Goal: Register for event/course

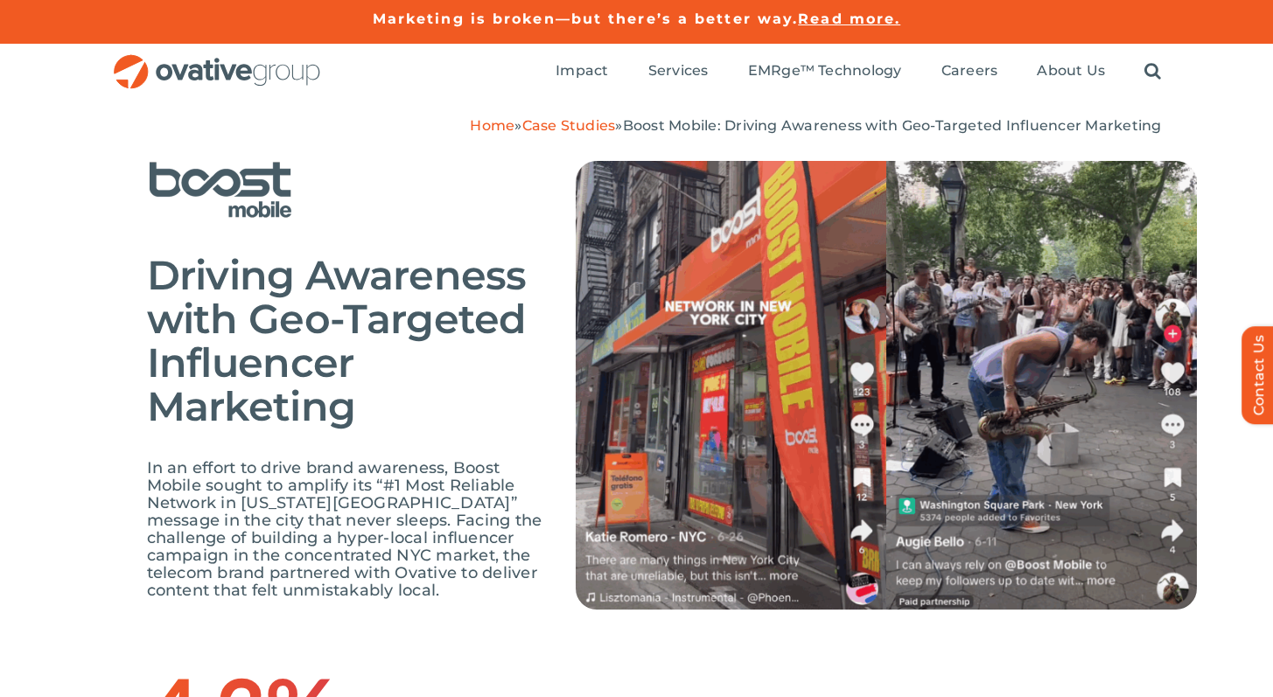
click at [95, 318] on div "Driving Awareness with Geo-Targeted Influencer Marketing In an effort to drive …" at bounding box center [636, 399] width 1273 height 528
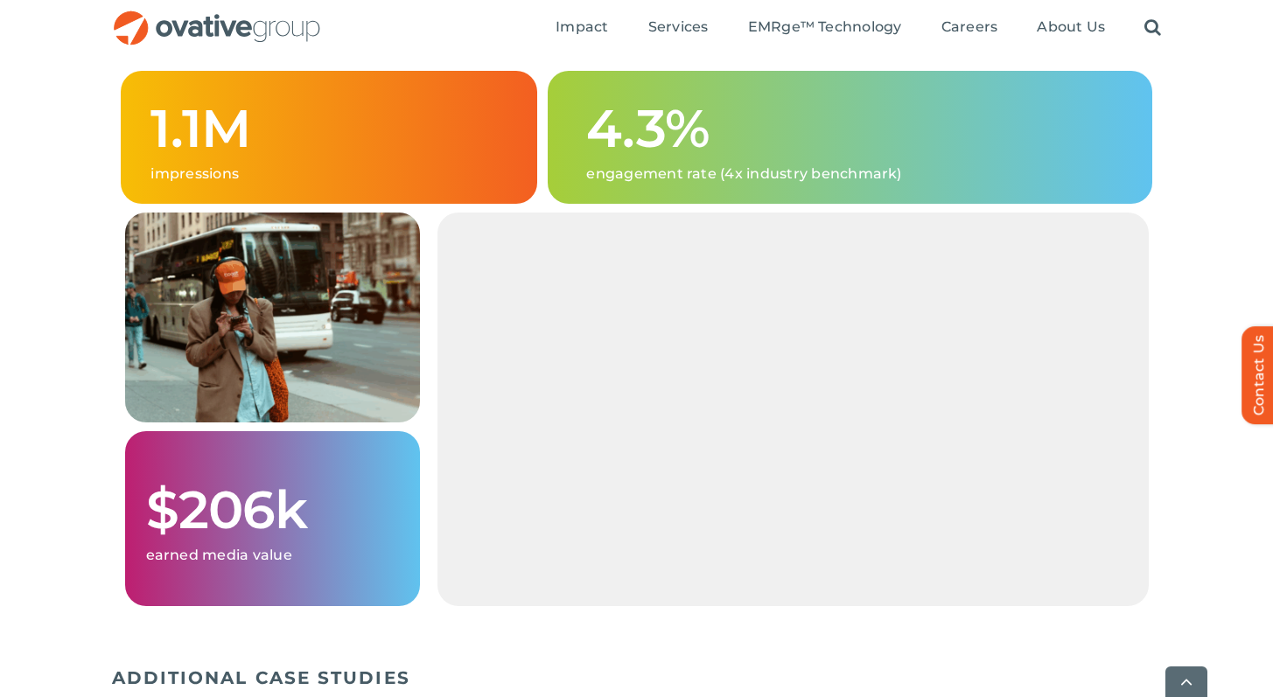
scroll to position [2160, 0]
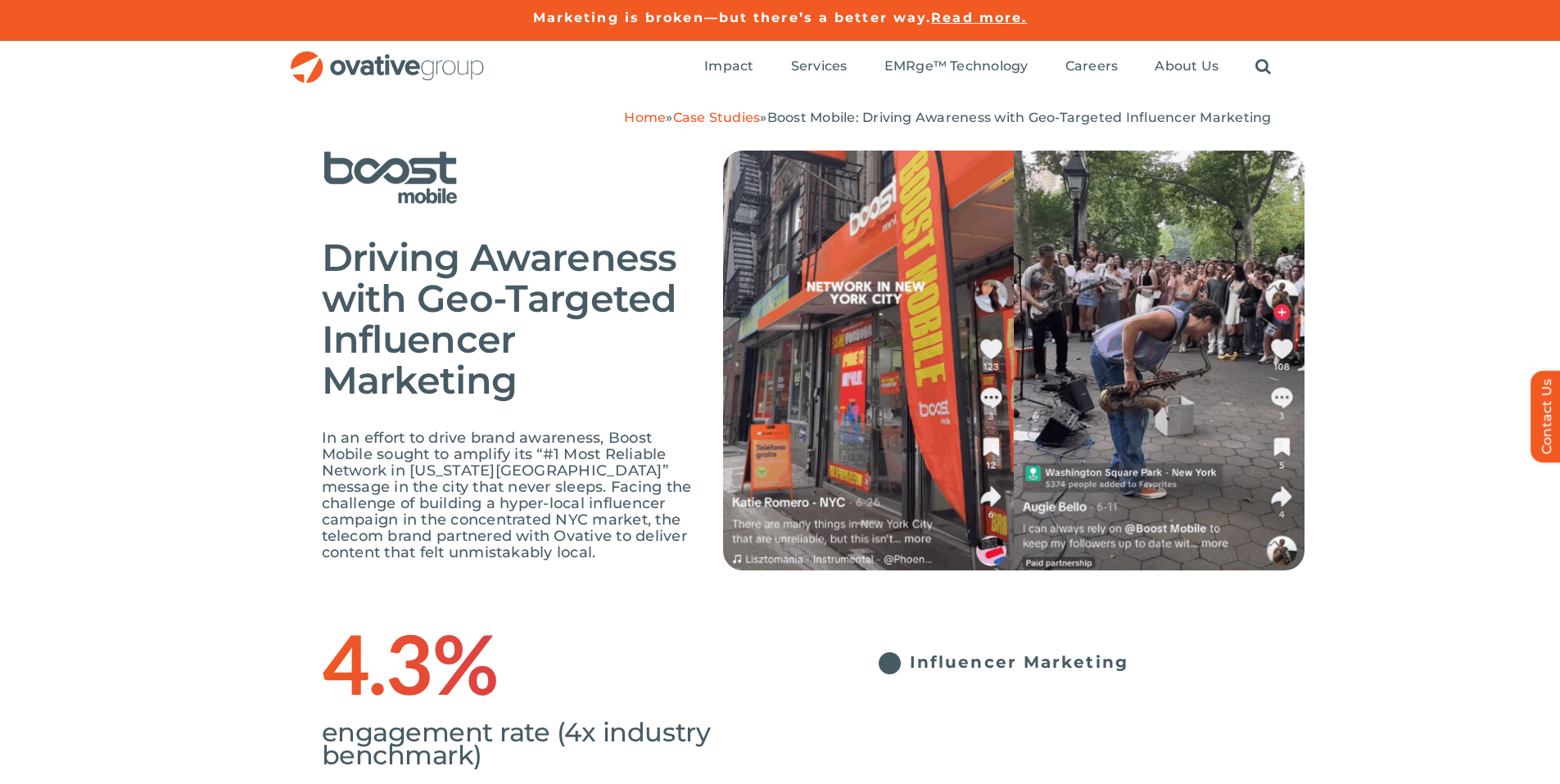
click at [253, 392] on div "Driving Awareness with Geo-Targeted Influencer Marketing In an effort to drive …" at bounding box center [780, 373] width 1560 height 494
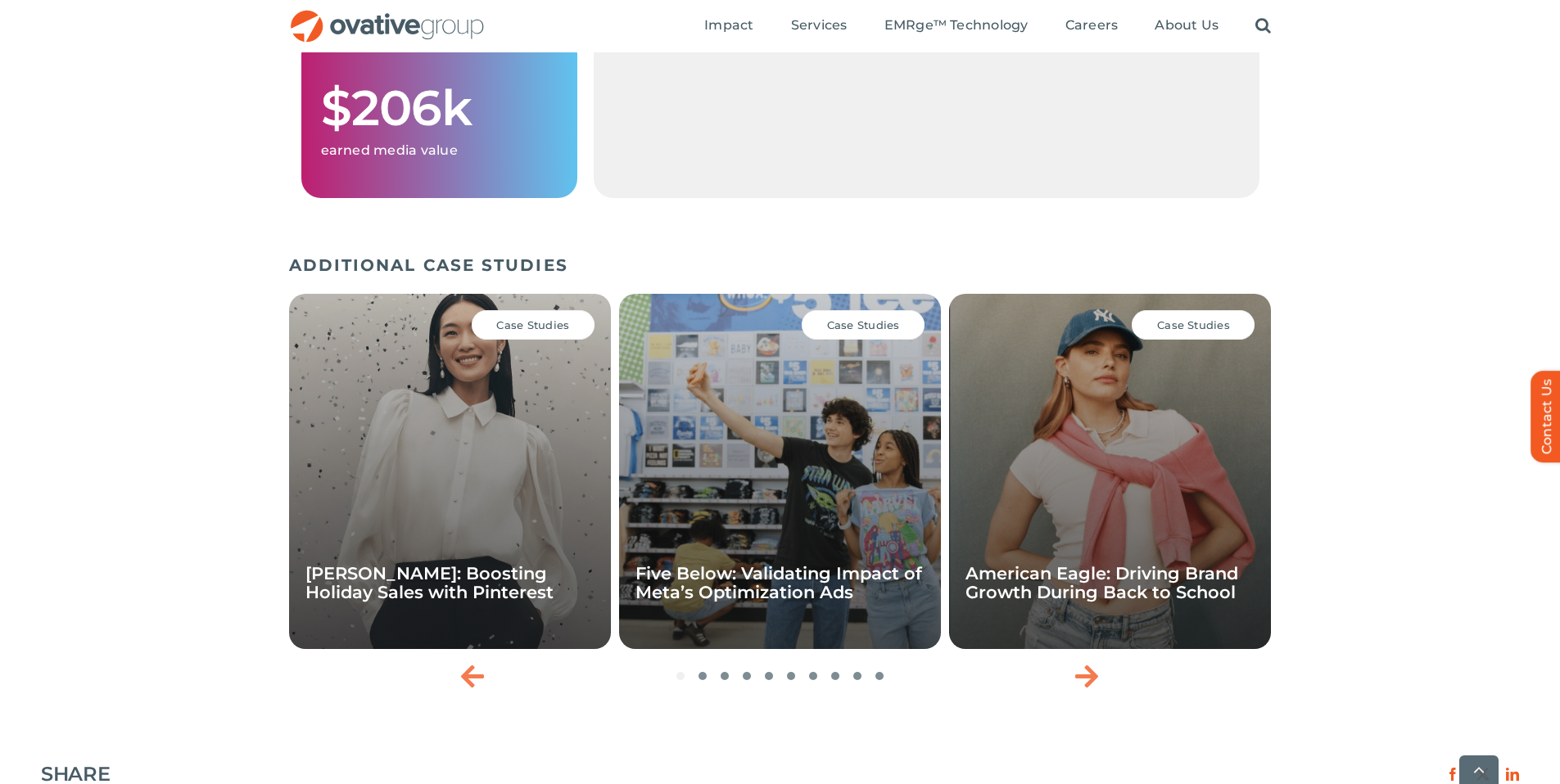
scroll to position [2253, 0]
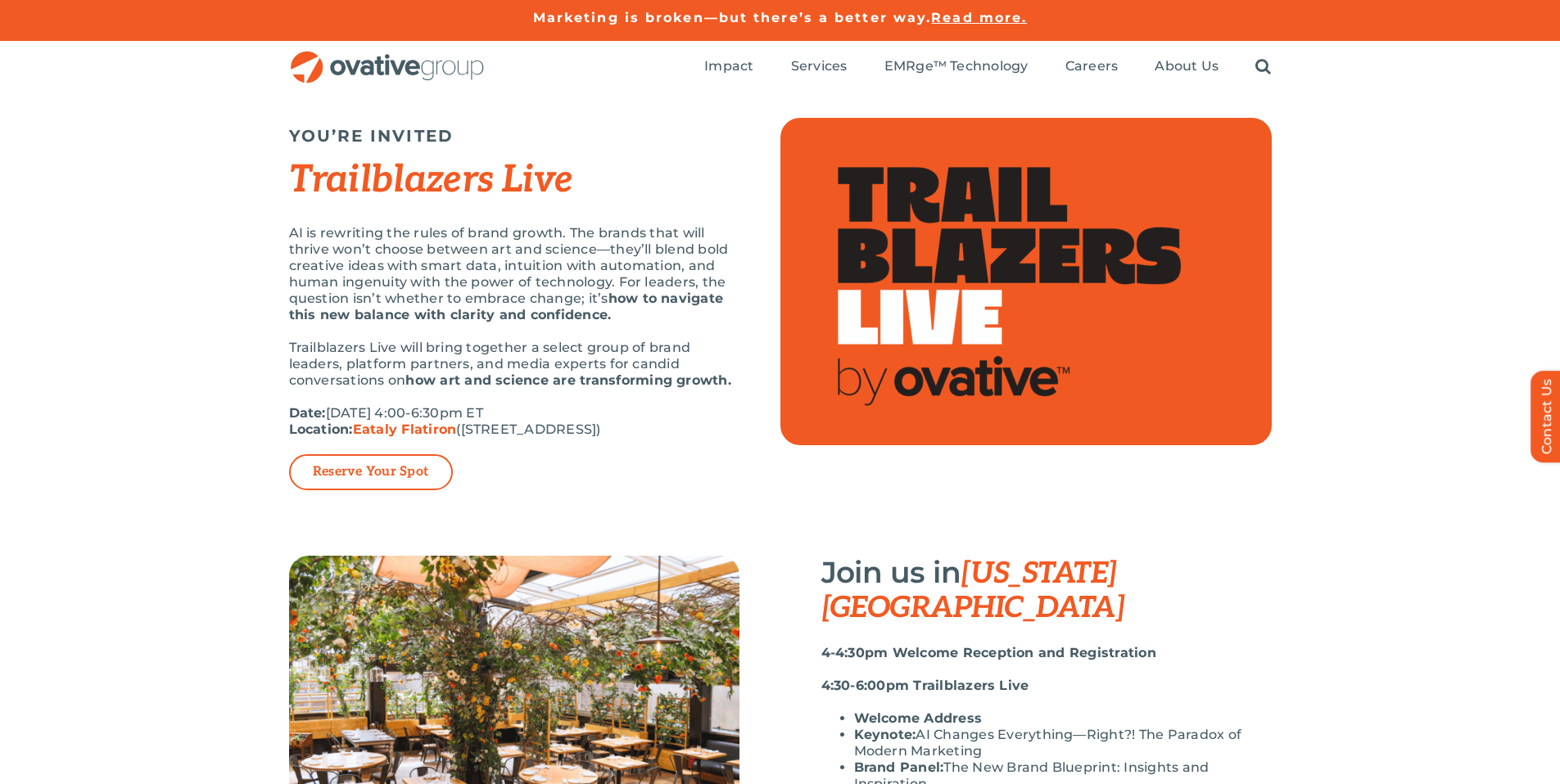
click at [127, 298] on div "YOU’RE INVITED Trailblazers Live AI is rewriting the rules of brand growth. The…" at bounding box center [780, 325] width 1560 height 462
click at [193, 470] on div "YOU’RE INVITED Trailblazers Live AI is rewriting the rules of brand growth. The…" at bounding box center [780, 325] width 1560 height 462
click at [192, 402] on div "YOU’RE INVITED Trailblazers Live AI is rewriting the rules of brand growth. The…" at bounding box center [780, 325] width 1560 height 462
